Goal: Go to known website: Go to known website

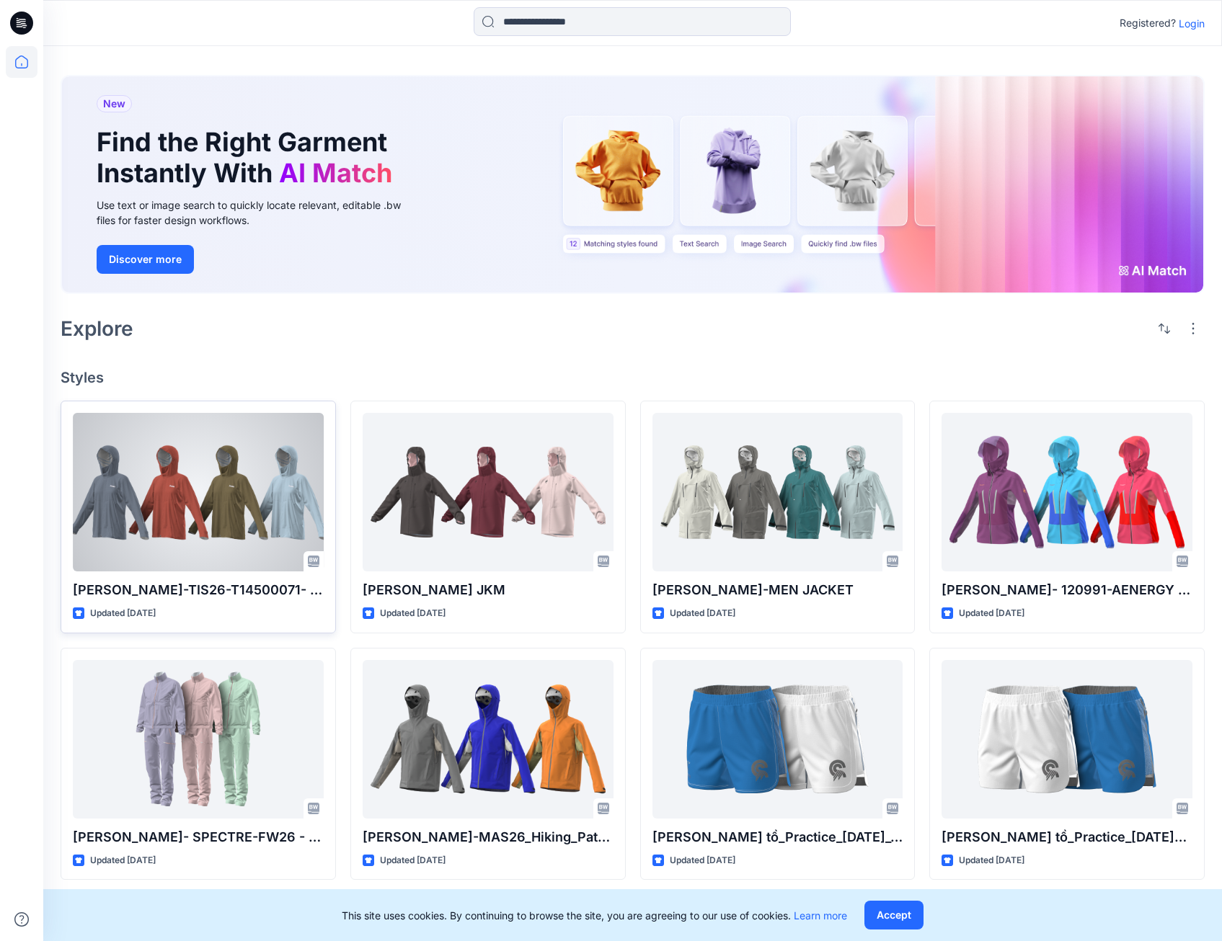
scroll to position [144, 0]
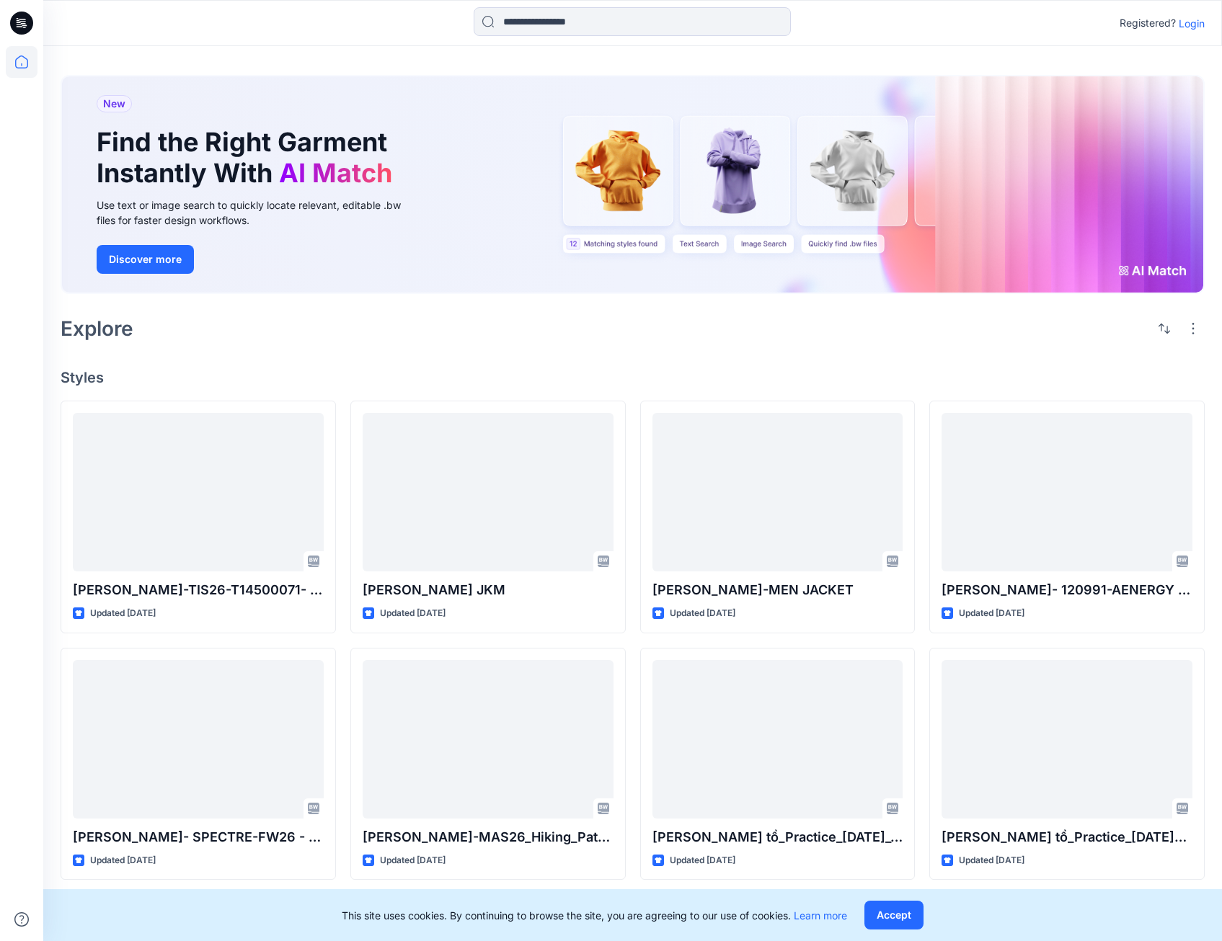
scroll to position [144, 0]
